Goal: Transaction & Acquisition: Download file/media

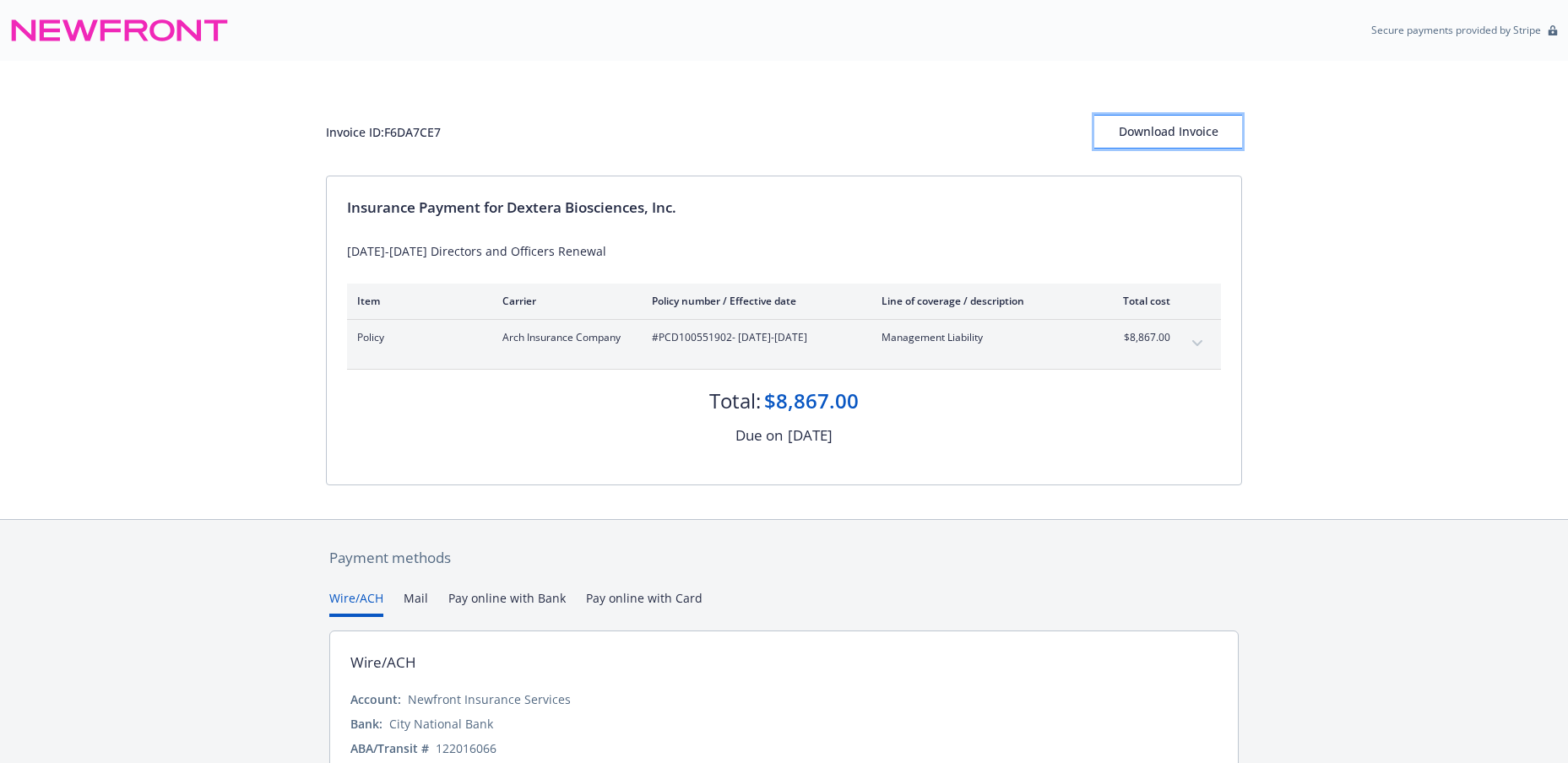
click at [1191, 132] on div "Download Invoice" at bounding box center [1168, 131] width 148 height 32
